Goal: Task Accomplishment & Management: Use online tool/utility

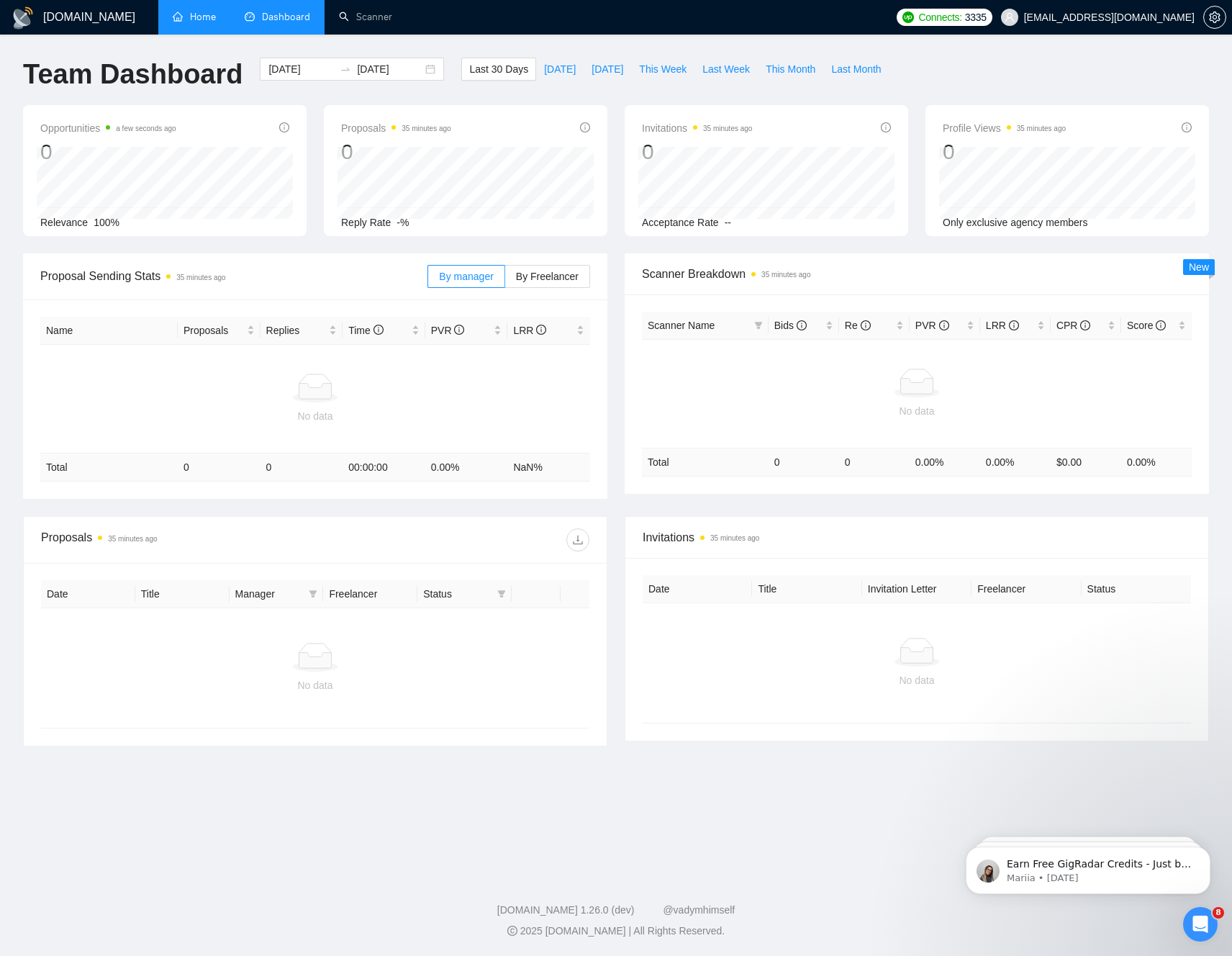
click at [204, 23] on link "Home" at bounding box center [194, 16] width 43 height 12
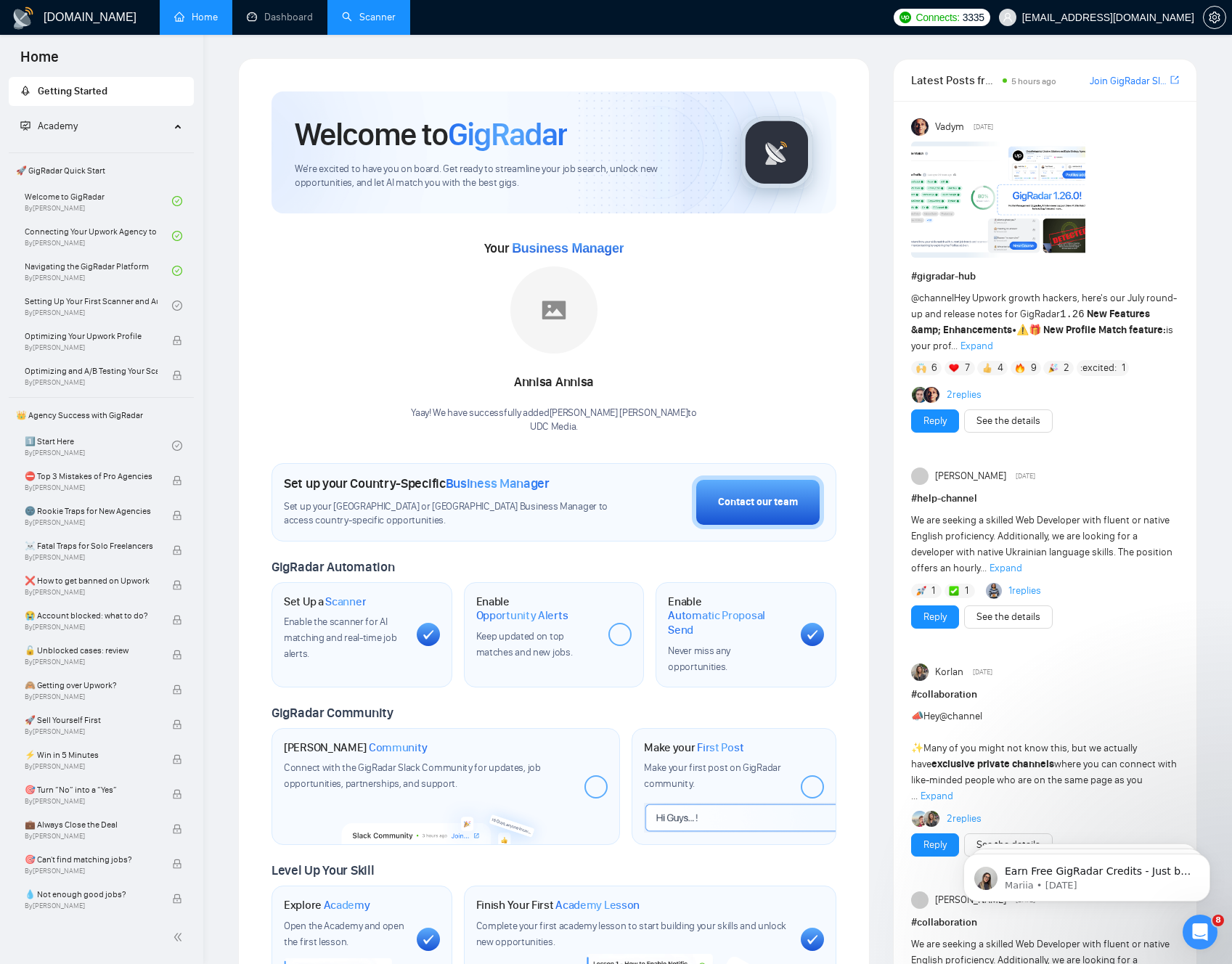
click at [378, 21] on link "Scanner" at bounding box center [368, 16] width 53 height 13
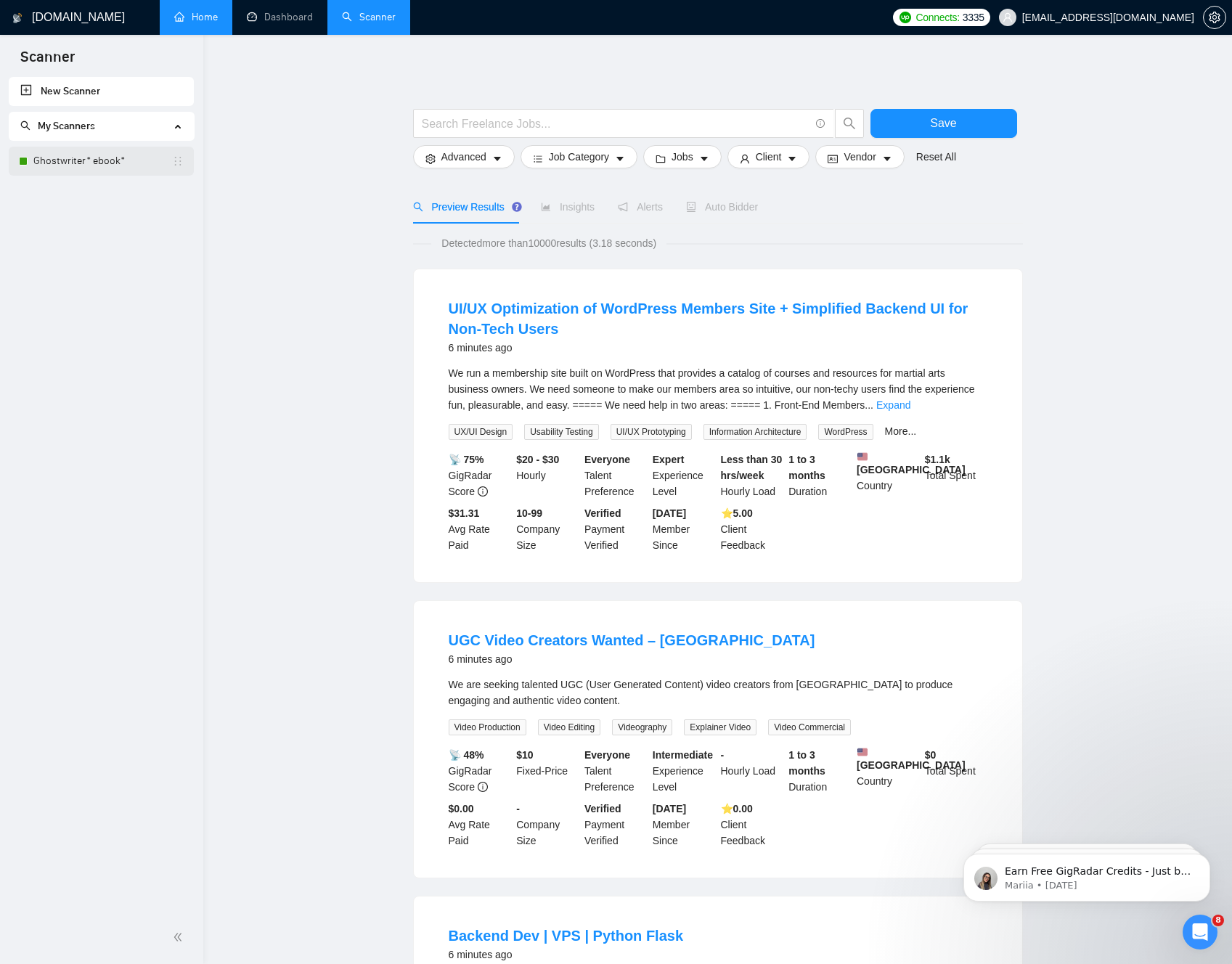
click at [64, 158] on link "Ghostwriter* ebook*" at bounding box center [102, 161] width 139 height 29
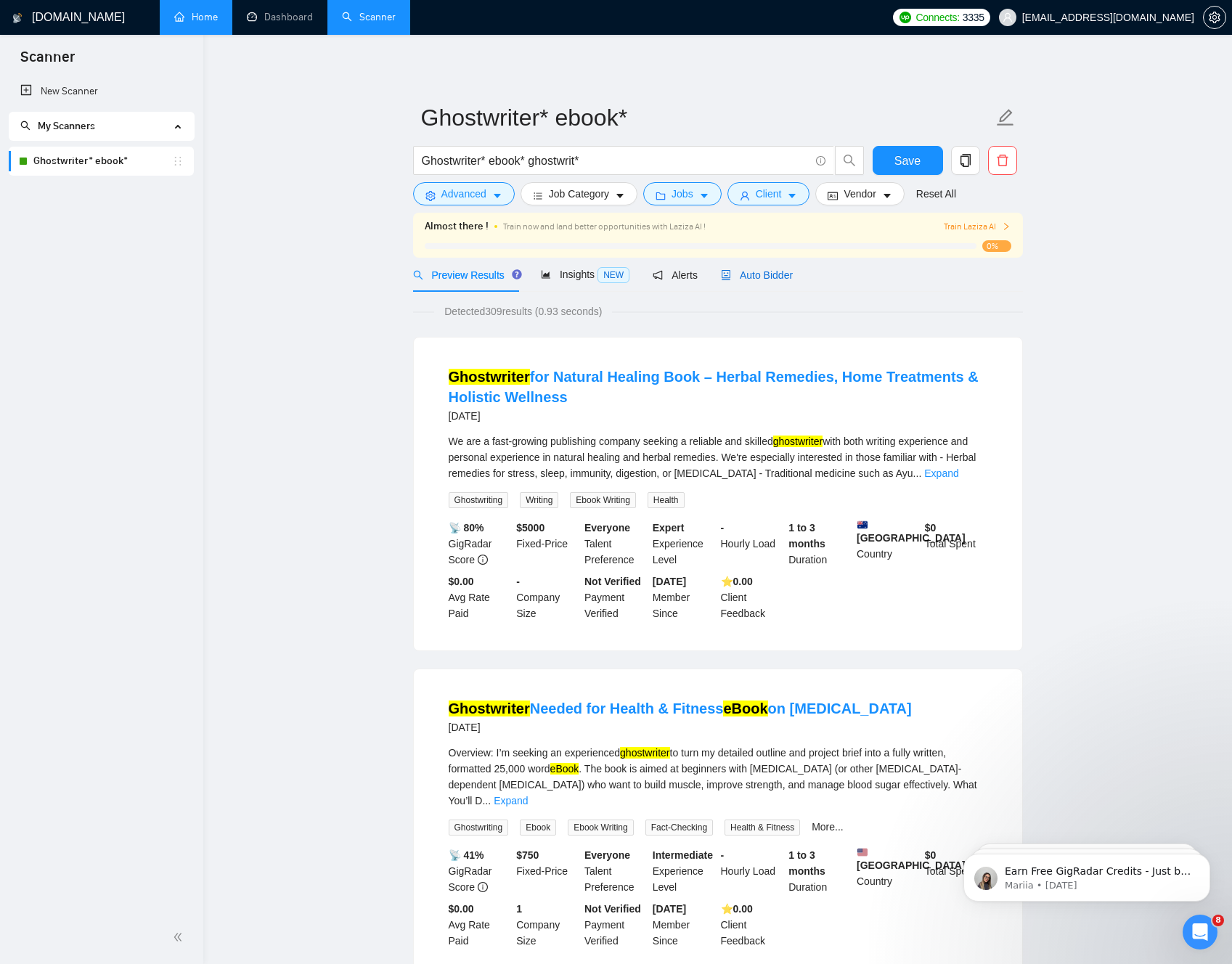
click at [769, 273] on span "Auto Bidder" at bounding box center [757, 275] width 72 height 12
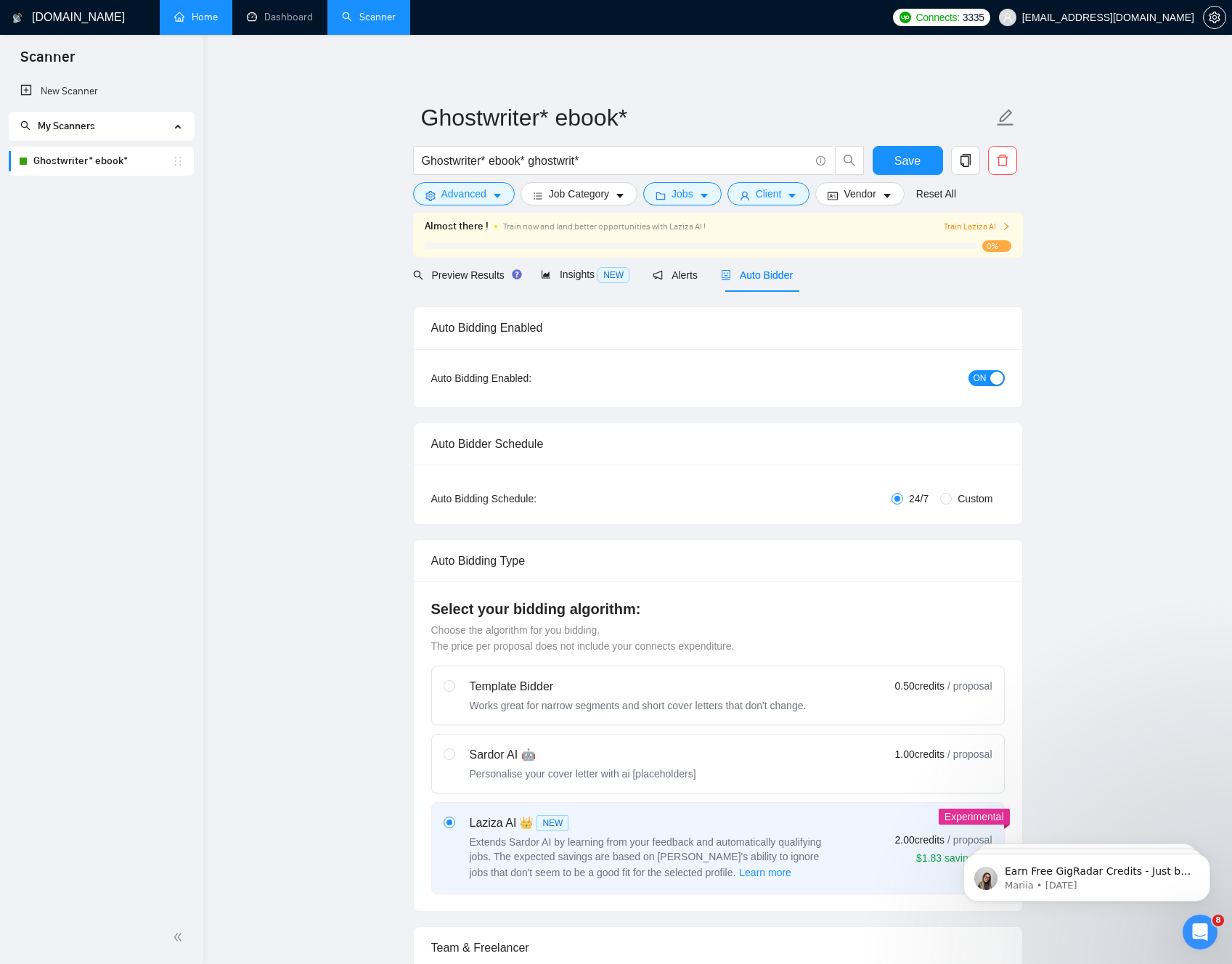
checkbox input "true"
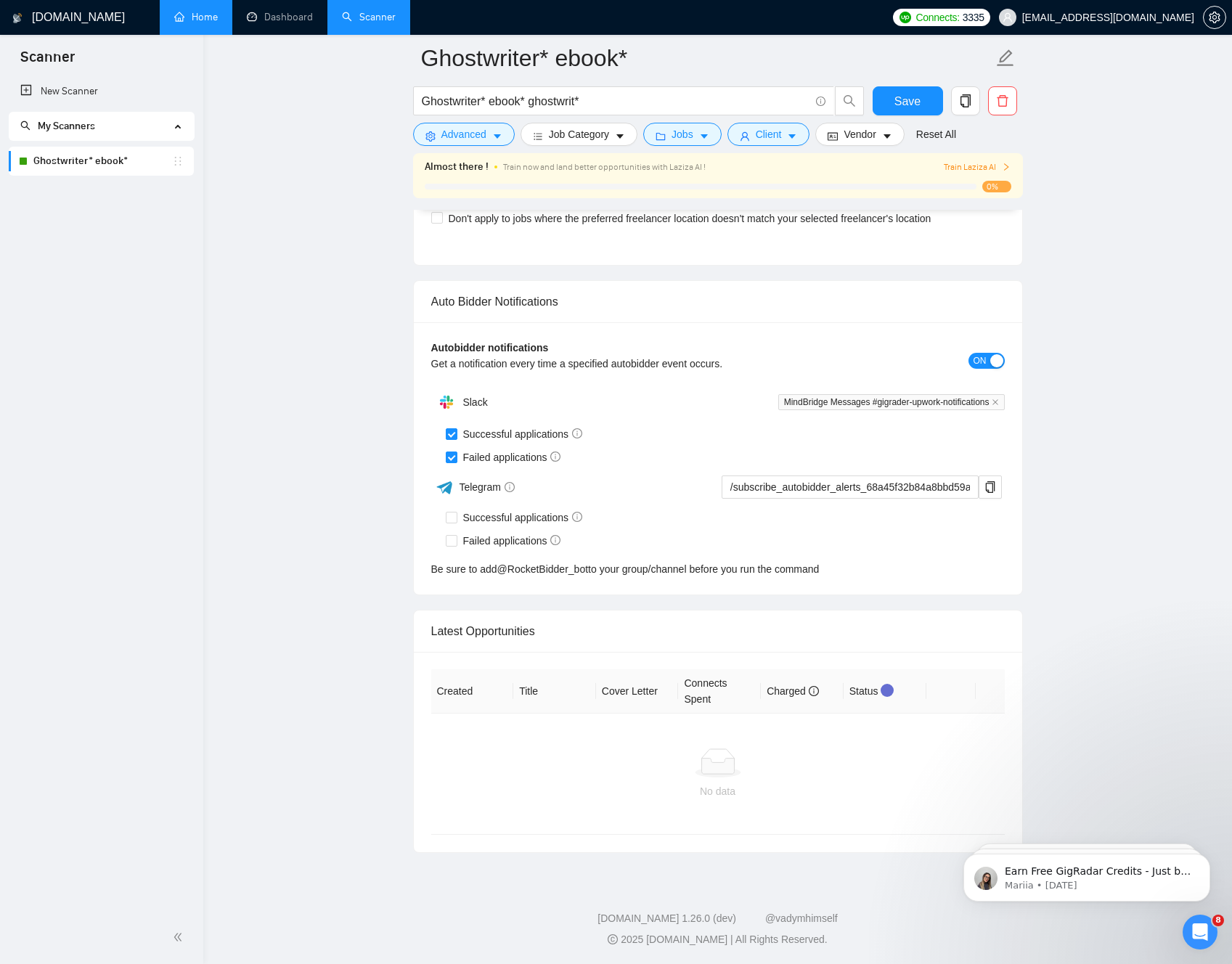
scroll to position [3367, 0]
